Goal: Information Seeking & Learning: Learn about a topic

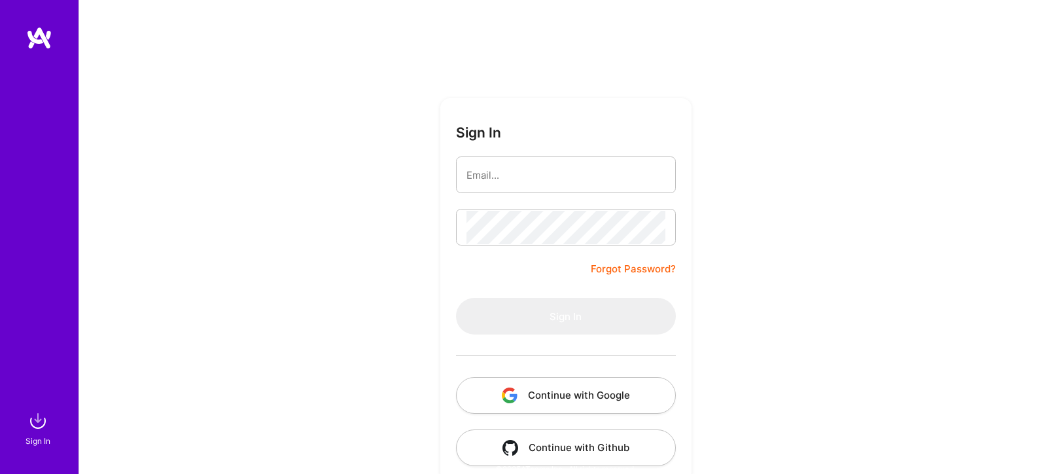
drag, startPoint x: 0, startPoint y: 0, endPoint x: 507, endPoint y: 401, distance: 646.3
click at [507, 401] on img "button" at bounding box center [510, 395] width 16 height 16
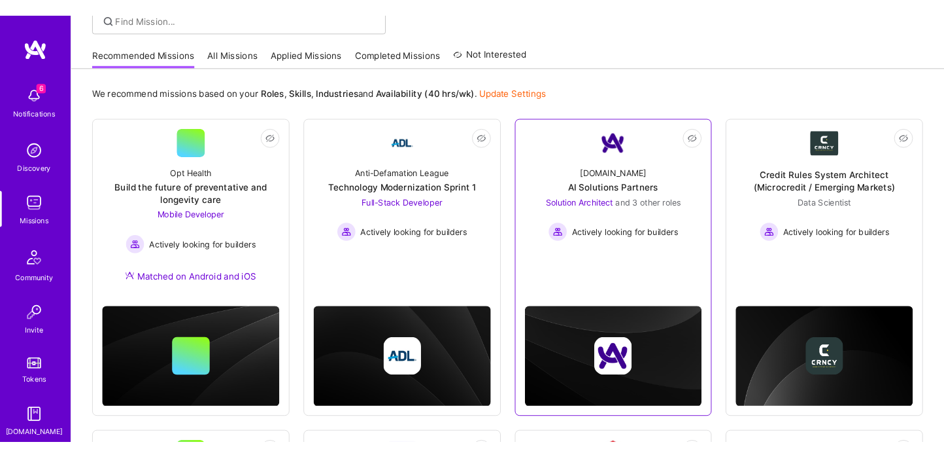
scroll to position [24, 0]
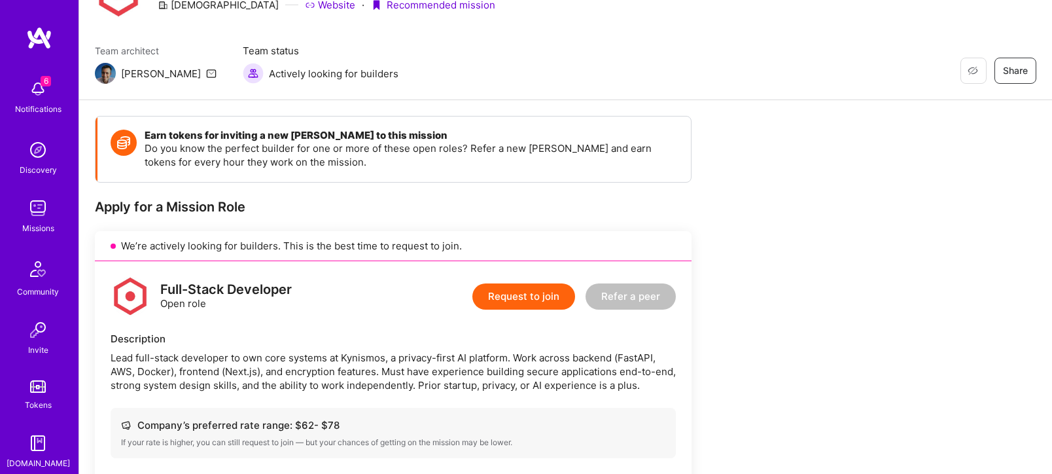
scroll to position [139, 0]
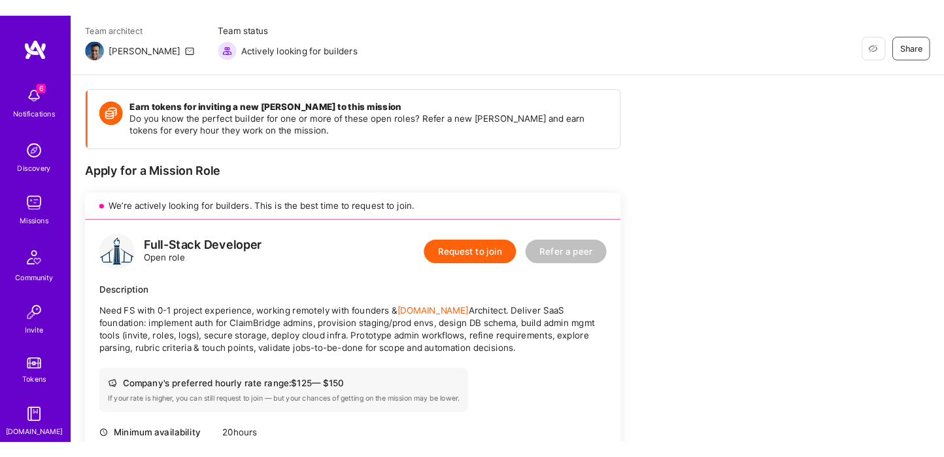
scroll to position [108, 0]
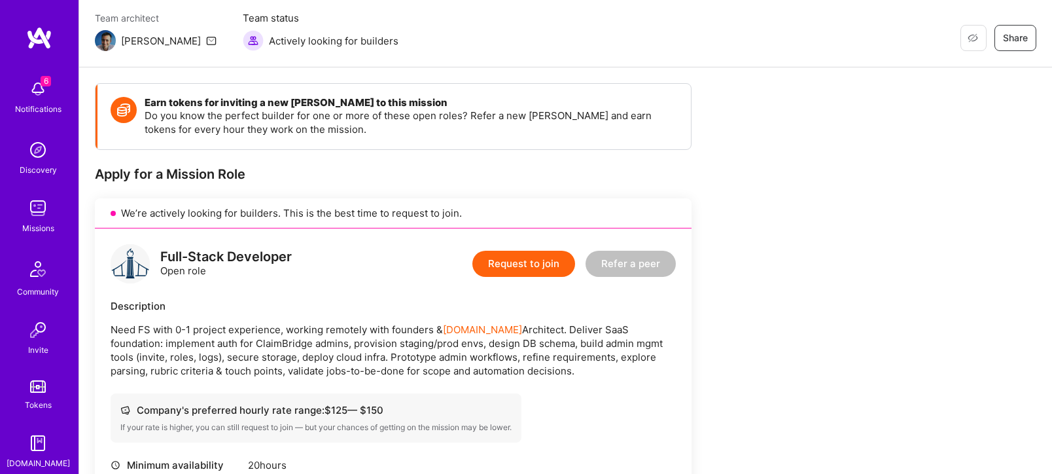
click at [206, 37] on icon at bounding box center [211, 40] width 10 height 10
click at [105, 39] on img at bounding box center [105, 40] width 21 height 21
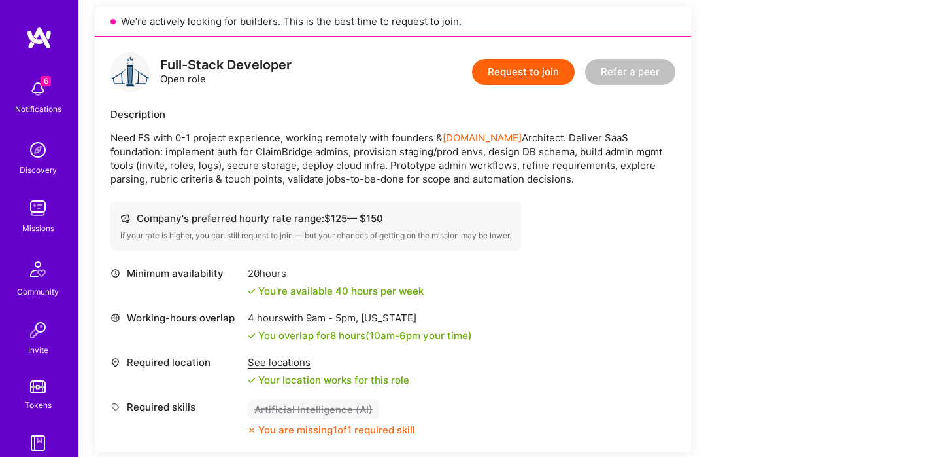
scroll to position [306, 0]
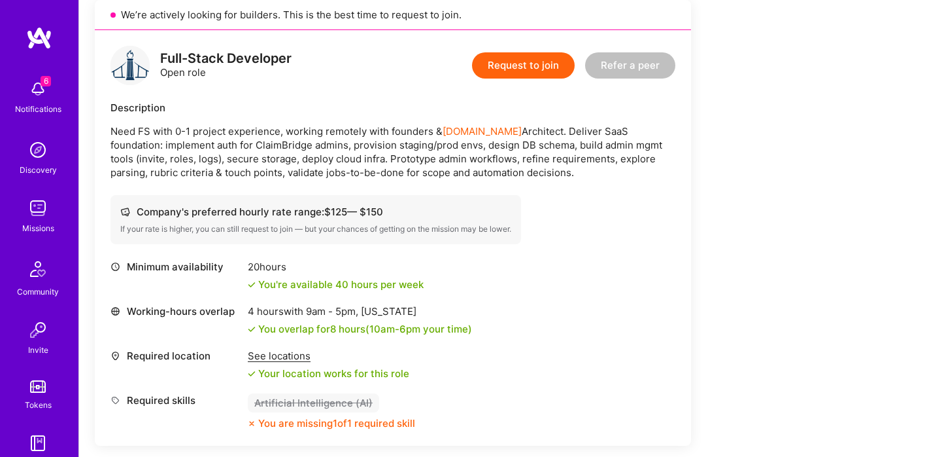
click at [294, 354] on div "See locations" at bounding box center [329, 356] width 162 height 14
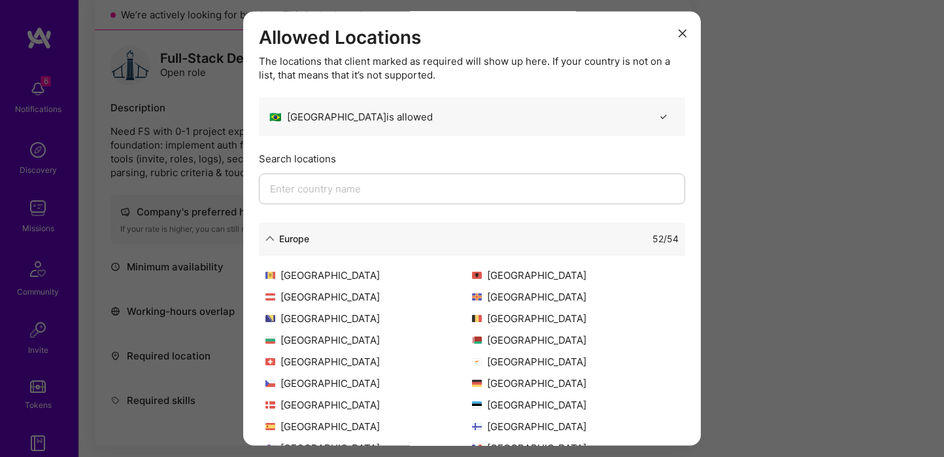
click at [200, 172] on div "Allowed Locations The locations that client marked as required will show up her…" at bounding box center [472, 228] width 944 height 457
